Goal: Task Accomplishment & Management: Use online tool/utility

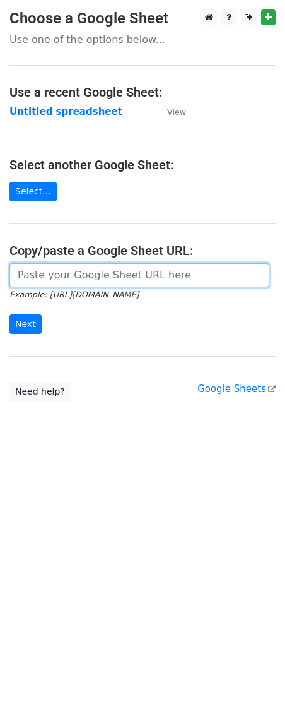
click at [95, 281] on input "url" at bounding box center [139, 275] width 260 height 24
paste input "[URL][DOMAIN_NAME]"
type input "[URL][DOMAIN_NAME]"
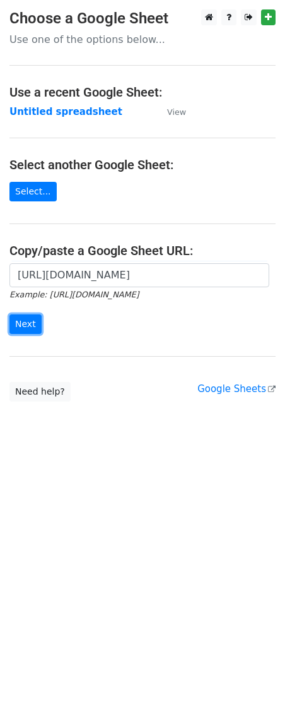
drag, startPoint x: 20, startPoint y: 330, endPoint x: 8, endPoint y: 333, distance: 13.2
click at [20, 330] on input "Next" at bounding box center [25, 324] width 32 height 20
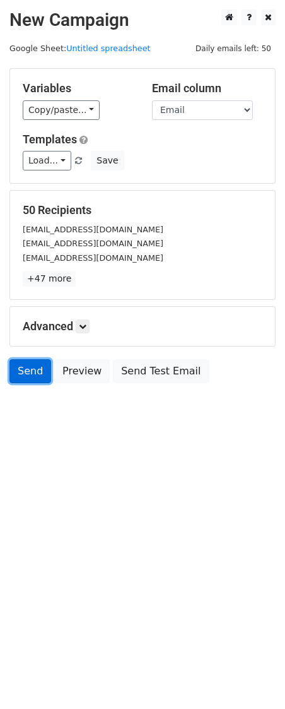
click at [24, 373] on link "Send" at bounding box center [30, 371] width 42 height 24
click at [30, 367] on link "Send" at bounding box center [30, 371] width 42 height 24
click at [26, 376] on link "Send" at bounding box center [30, 371] width 42 height 24
